Goal: Task Accomplishment & Management: Use online tool/utility

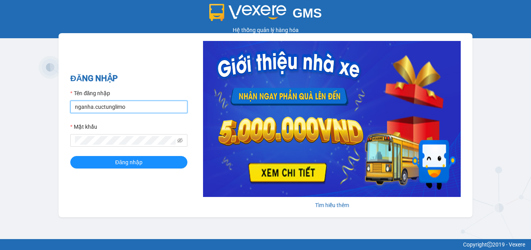
drag, startPoint x: 91, startPoint y: 105, endPoint x: 86, endPoint y: 105, distance: 5.9
click at [82, 105] on input "nganha.cuctunglimo" at bounding box center [128, 107] width 117 height 13
drag, startPoint x: 92, startPoint y: 109, endPoint x: 73, endPoint y: 104, distance: 19.5
click at [73, 104] on input "nganha.cuctunglimo" at bounding box center [128, 107] width 117 height 13
type input "kimngan.cuctunglimo"
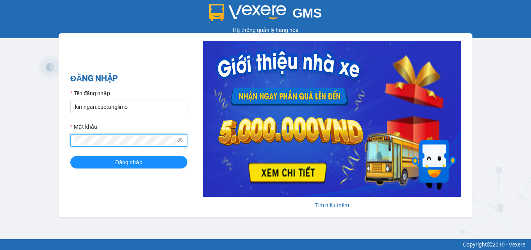
click at [55, 137] on div "GMS Hệ thống quản lý hàng hóa ĐĂNG NHẬP Tên đăng nhập kimngan.cuctunglimo Mật k…" at bounding box center [265, 119] width 531 height 239
click at [70, 156] on button "Đăng nhập" at bounding box center [128, 162] width 117 height 13
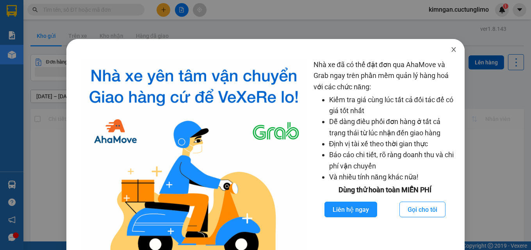
click at [451, 49] on icon "close" at bounding box center [454, 49] width 6 height 6
